Goal: Find specific fact: Find specific fact

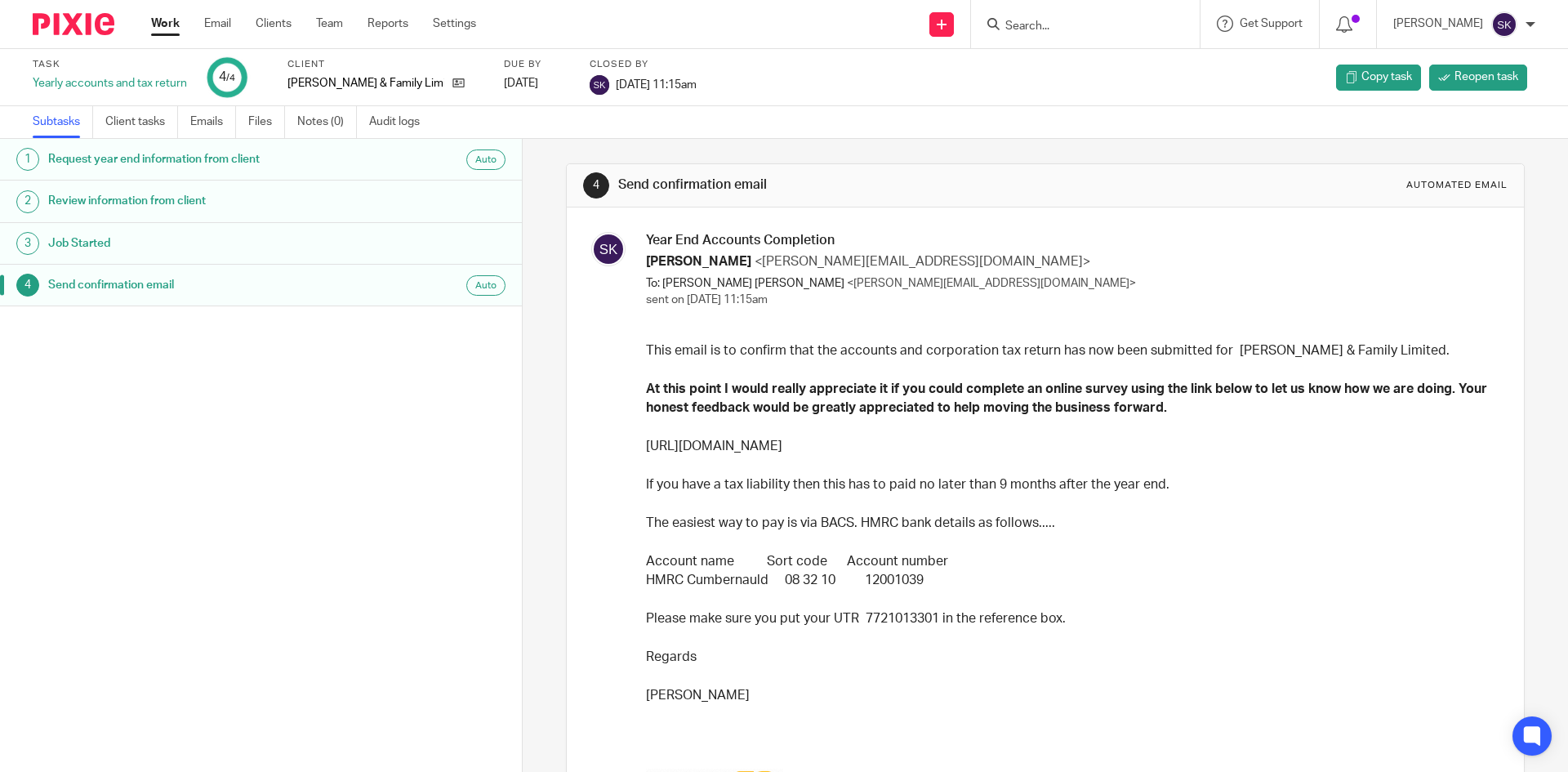
drag, startPoint x: 0, startPoint y: 0, endPoint x: 163, endPoint y: 22, distance: 164.5
click at [163, 22] on link "Work" at bounding box center [166, 24] width 28 height 16
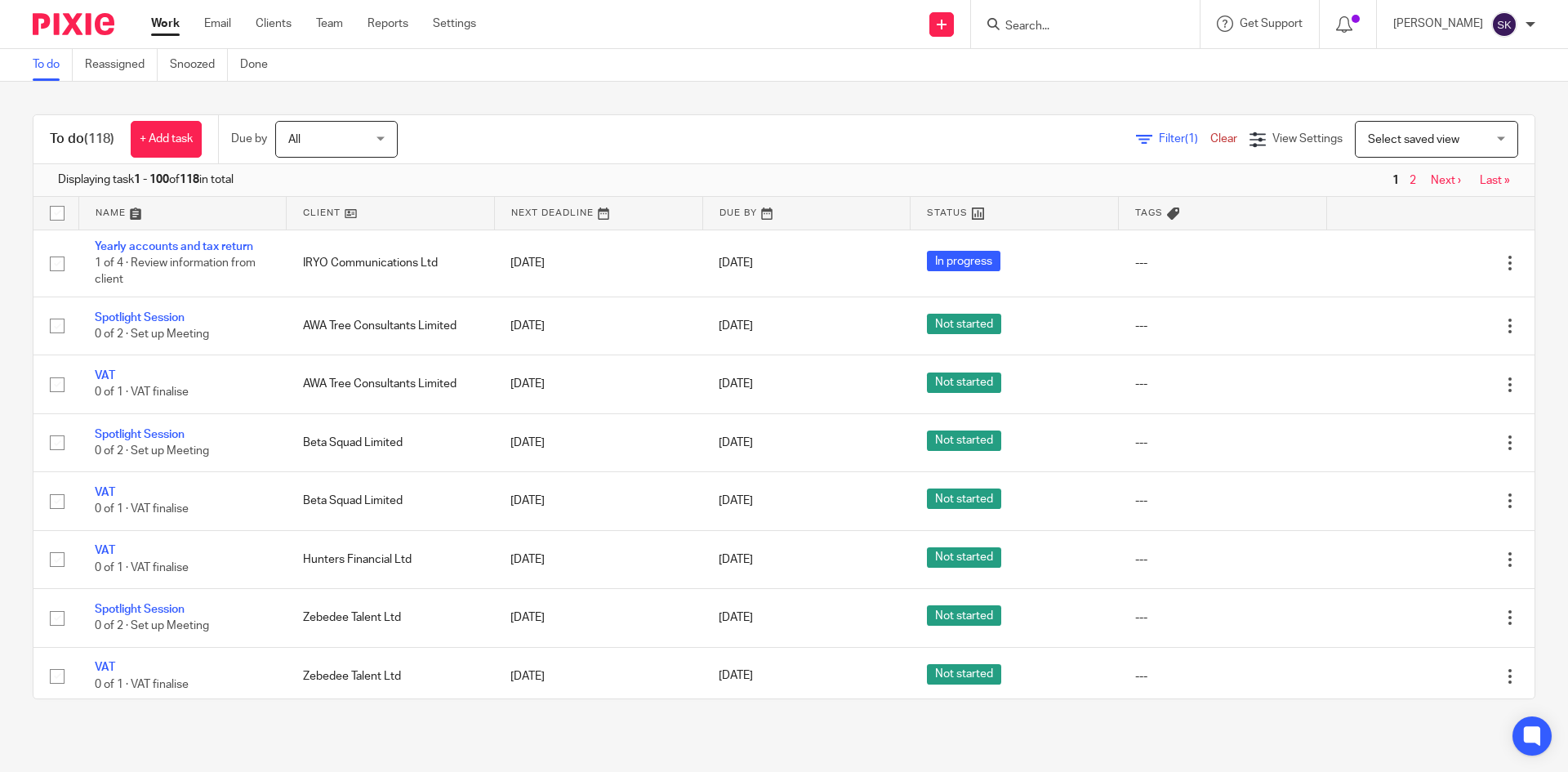
click at [1060, 27] on input "Search" at bounding box center [1078, 27] width 147 height 15
type input "D"
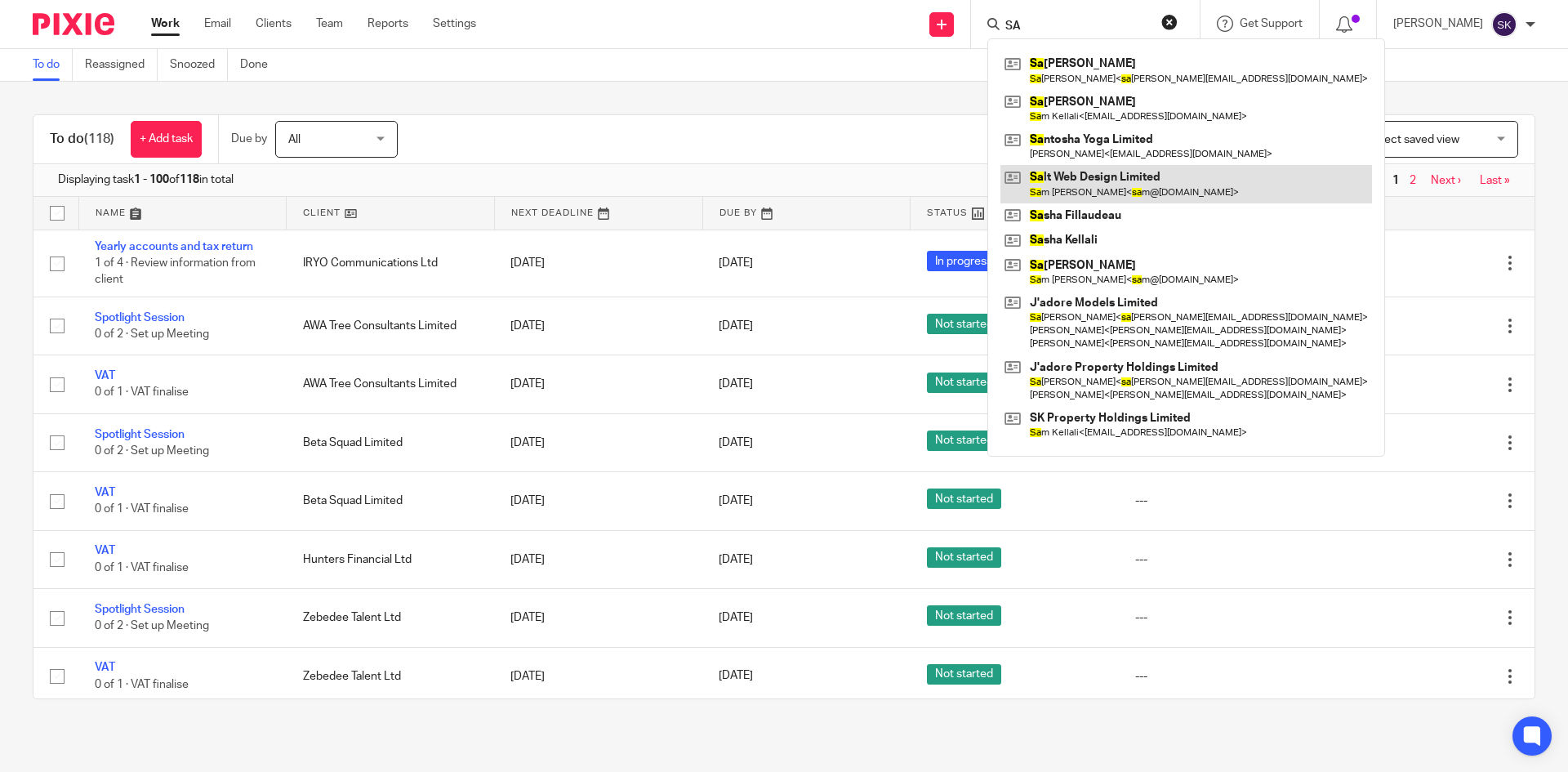
type input "SA"
click at [1097, 188] on link at bounding box center [1186, 183] width 372 height 37
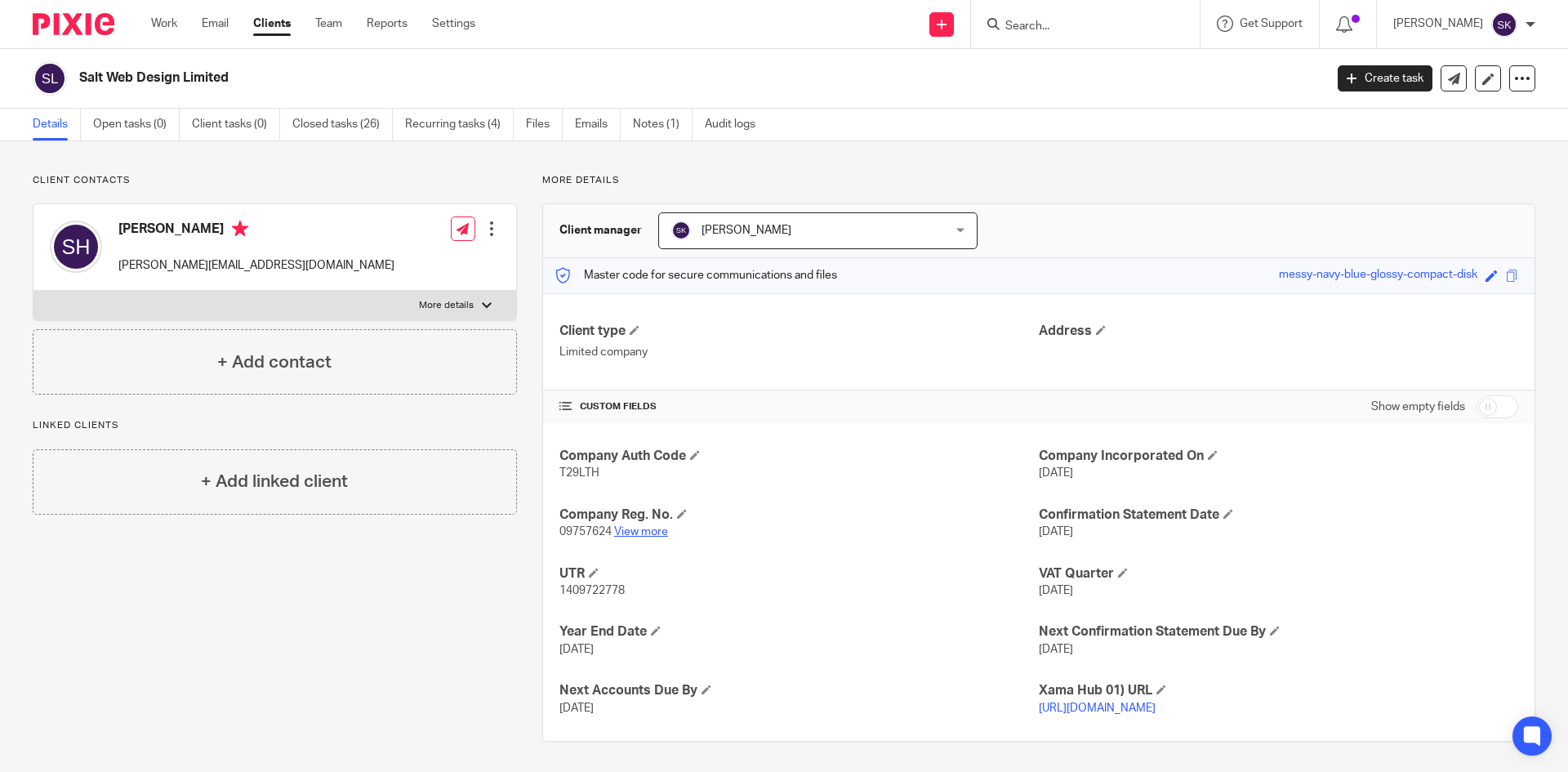
click at [641, 527] on link "View more" at bounding box center [641, 531] width 54 height 12
click at [1054, 27] on input "Search" at bounding box center [1078, 27] width 147 height 15
type input "NS"
click at [1091, 56] on link at bounding box center [1105, 64] width 210 height 25
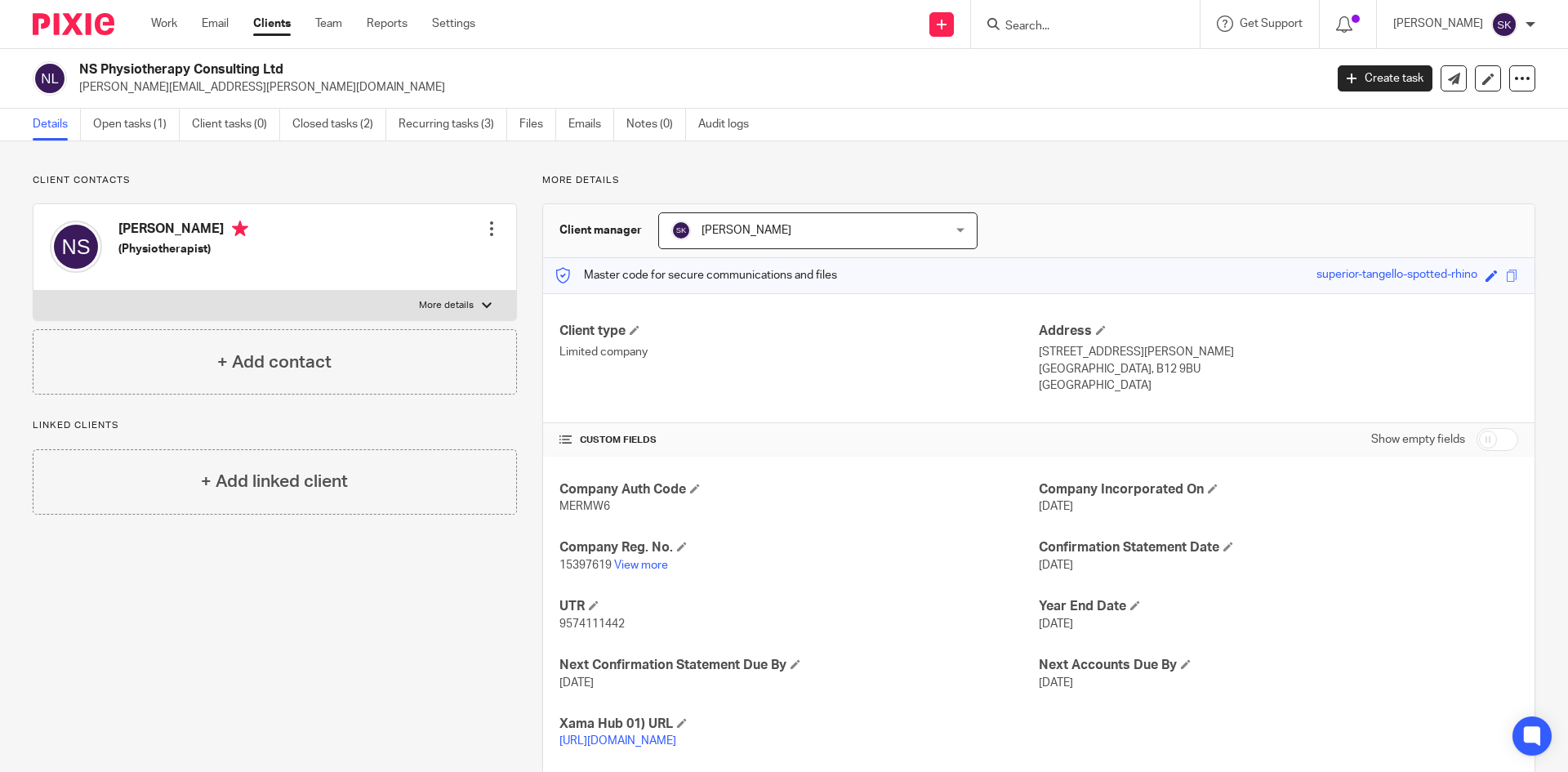
click at [590, 567] on span "15397619" at bounding box center [585, 565] width 52 height 12
click at [589, 567] on span "15397619" at bounding box center [585, 565] width 52 height 12
copy p "15397619"
click at [566, 503] on span "MERMW6" at bounding box center [584, 506] width 50 height 12
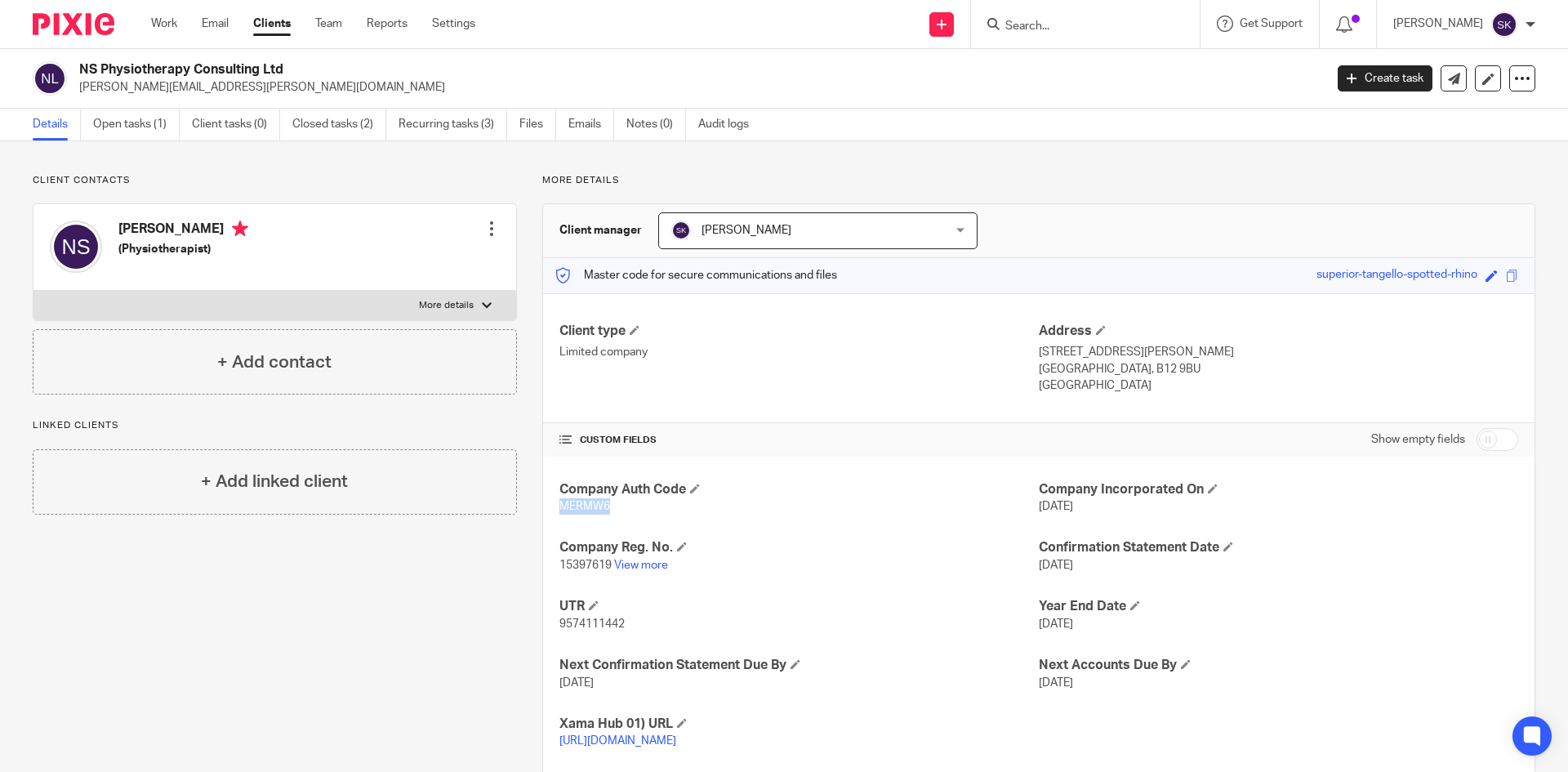
copy span "MERMW6"
click at [585, 620] on span "9574111442" at bounding box center [592, 623] width 66 height 12
copy span "9574111442"
